Goal: Browse casually

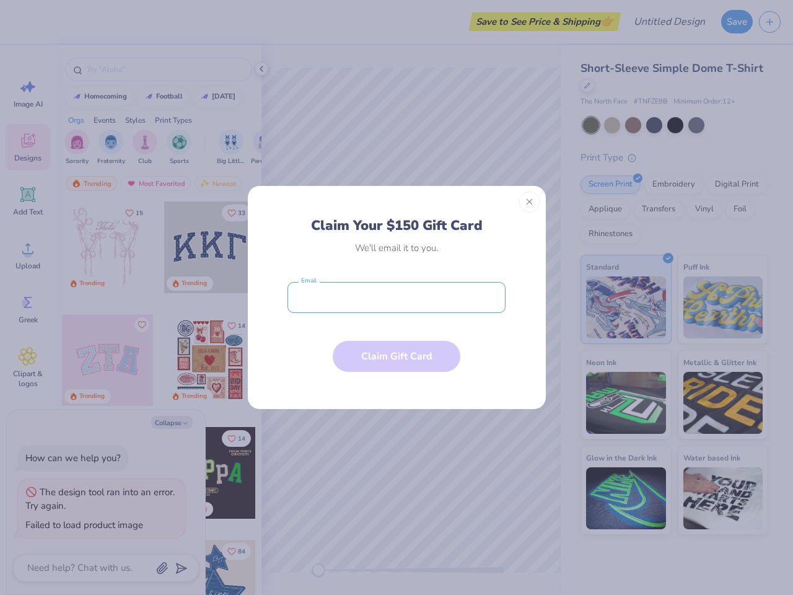
type textarea "x"
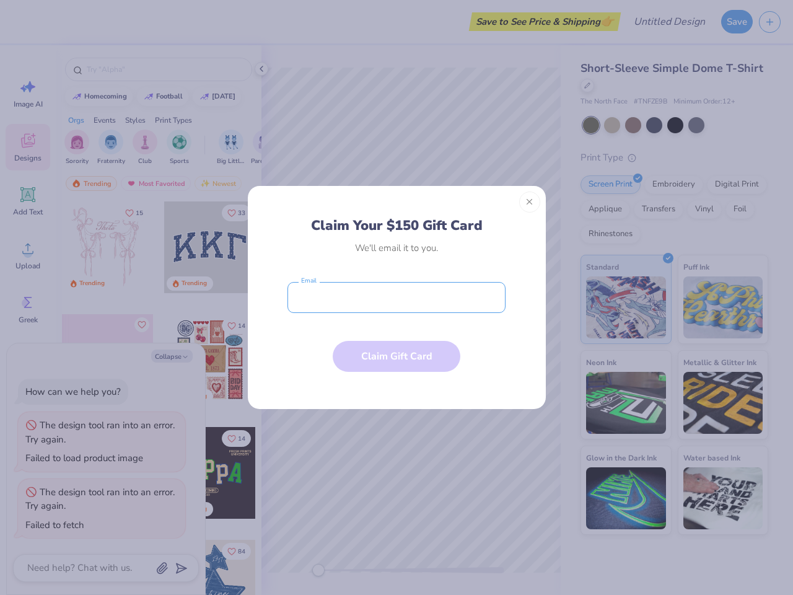
click at [397, 297] on input "email" at bounding box center [396, 297] width 218 height 31
click at [530, 202] on button "Close" at bounding box center [529, 201] width 21 height 21
